Goal: Understand process/instructions

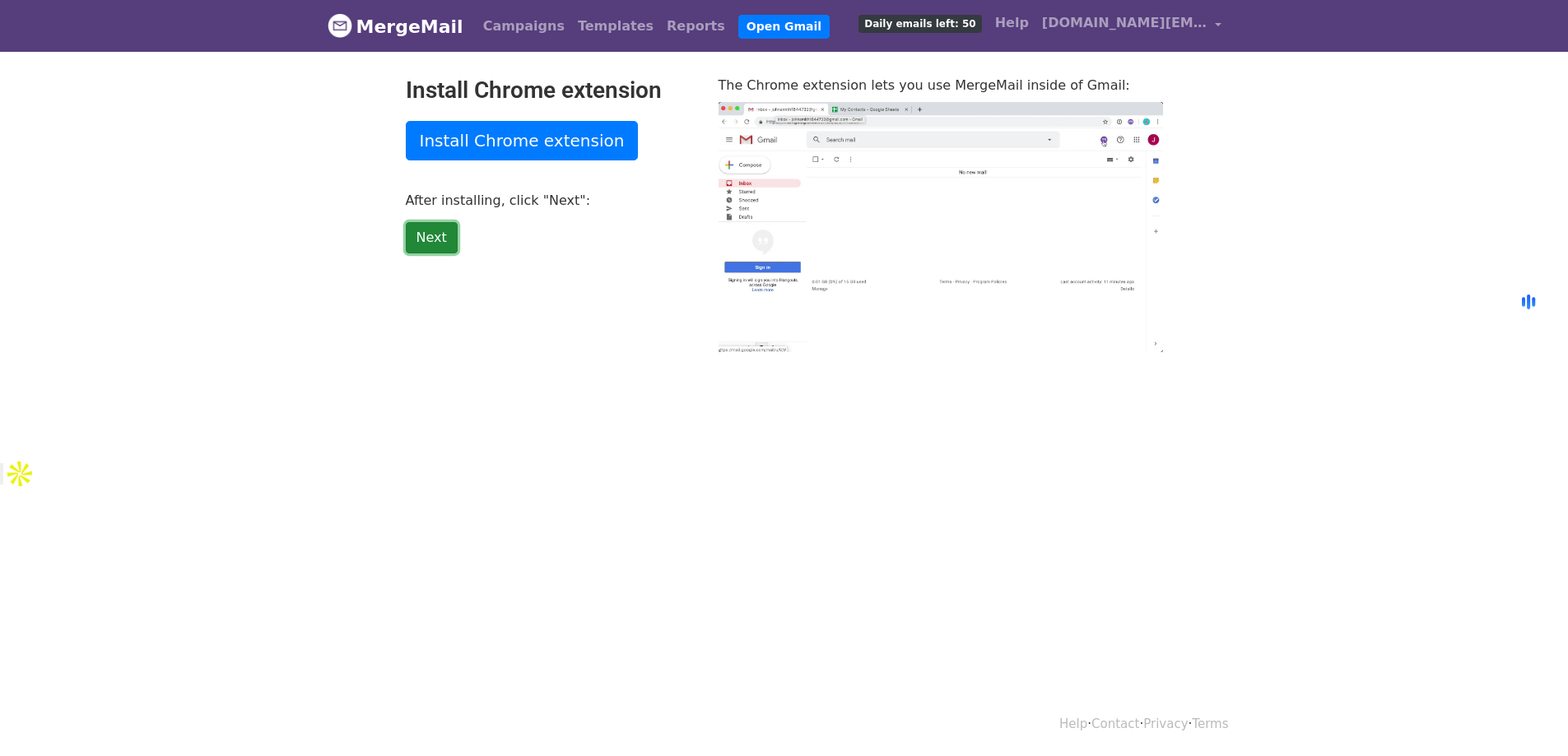
click at [439, 237] on link "Next" at bounding box center [431, 237] width 52 height 31
type input "42.63"
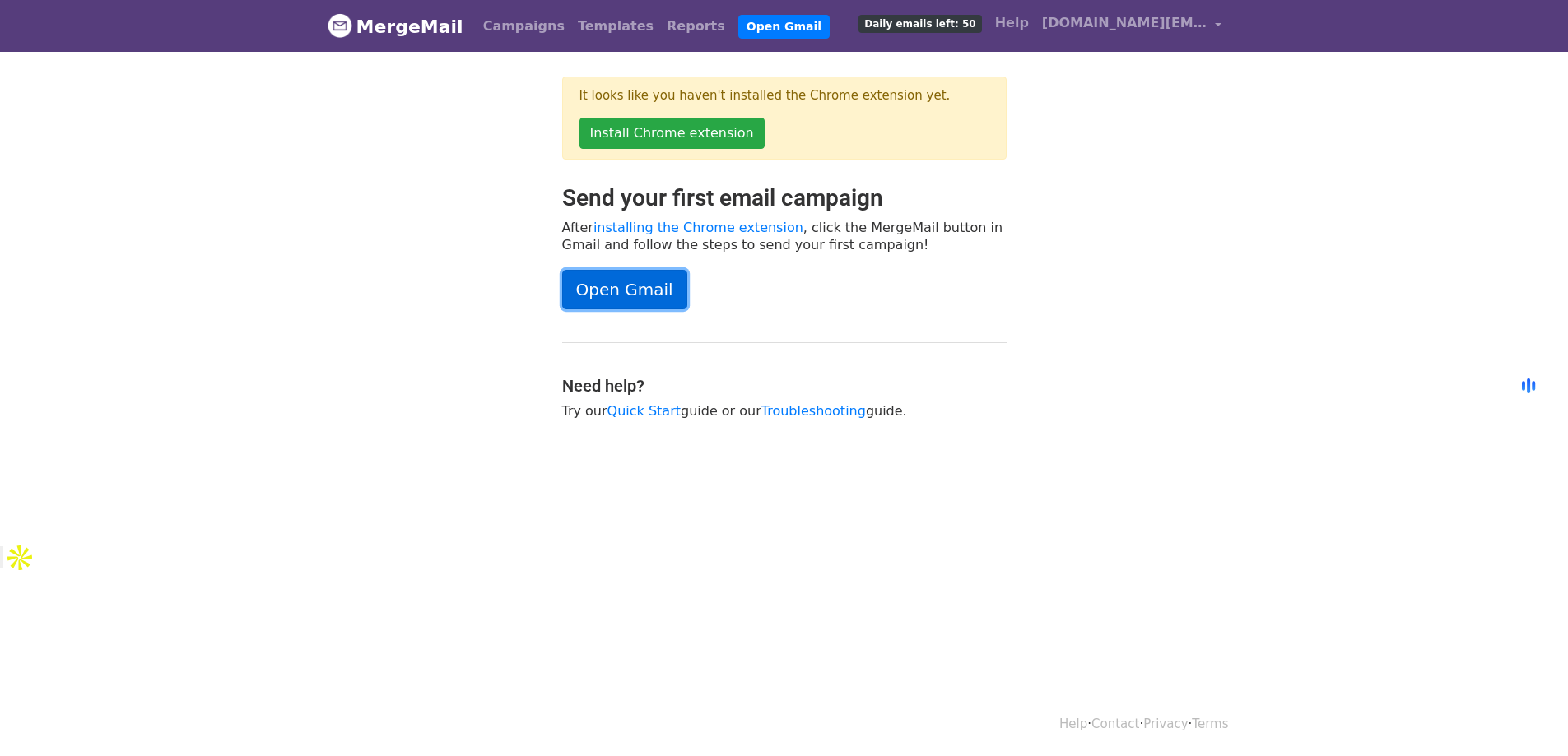
click at [633, 284] on link "Open Gmail" at bounding box center [624, 290] width 125 height 40
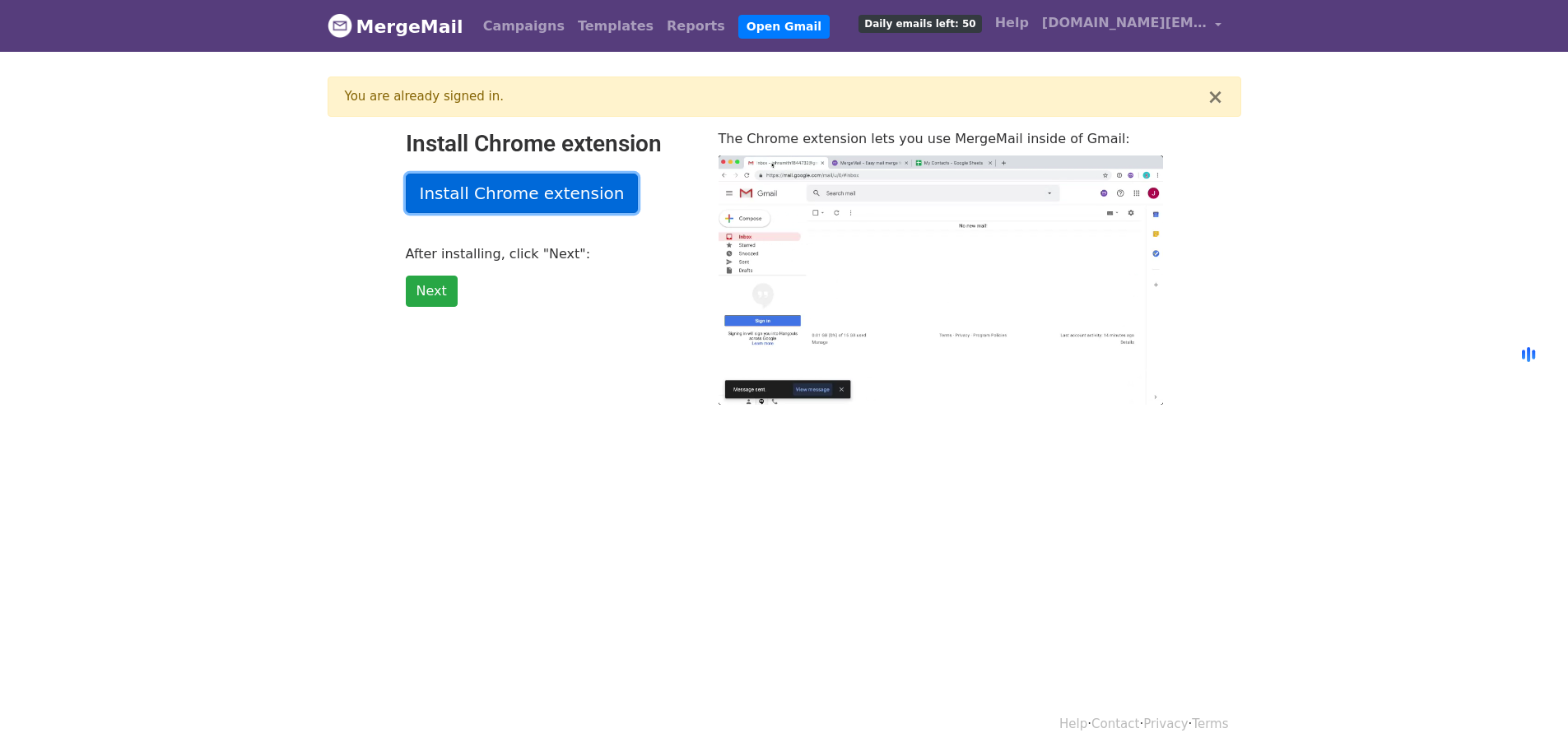
click at [569, 186] on link "Install Chrome extension" at bounding box center [522, 194] width 233 height 40
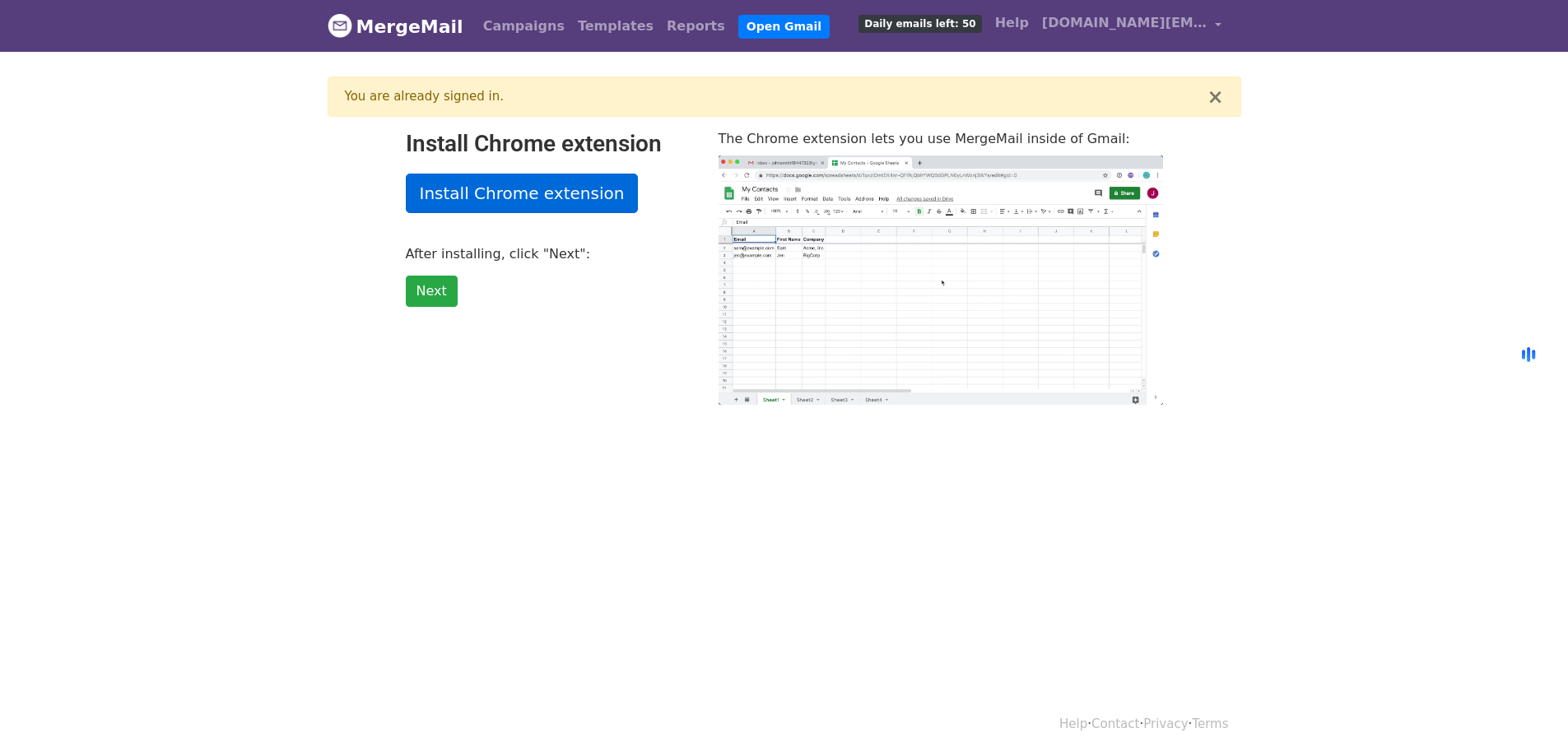
type input "4.88"
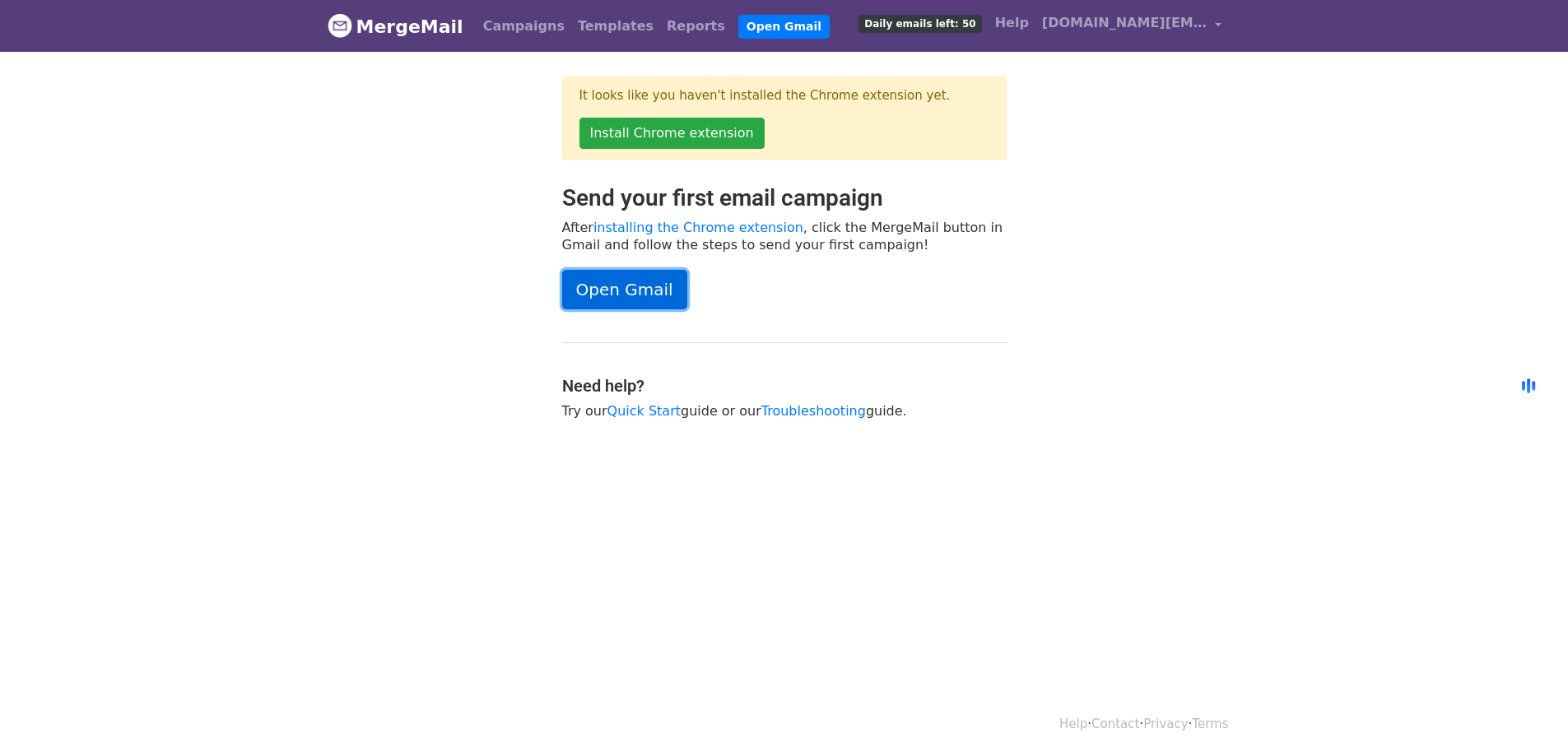
click at [627, 293] on link "Open Gmail" at bounding box center [624, 290] width 125 height 40
